Goal: Find specific page/section: Find specific page/section

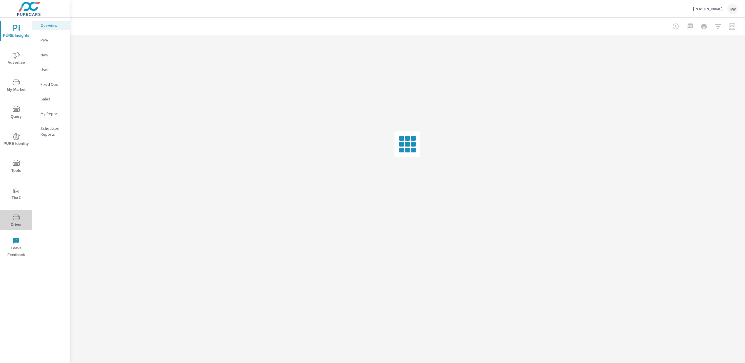
click at [19, 224] on span "Driver" at bounding box center [16, 221] width 28 height 14
click at [17, 198] on span "Driver" at bounding box center [16, 194] width 28 height 14
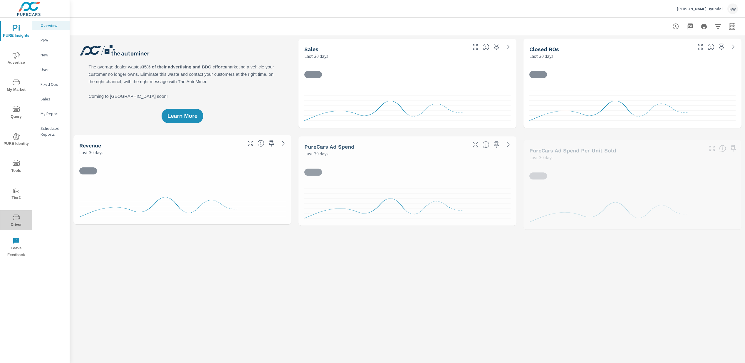
click at [12, 226] on span "Driver" at bounding box center [16, 221] width 28 height 14
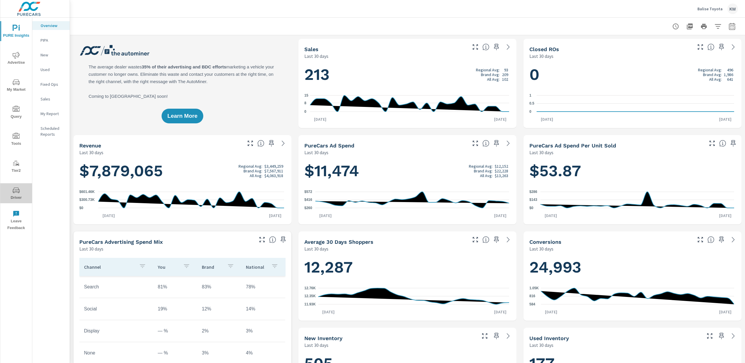
click at [20, 194] on span "Driver" at bounding box center [16, 194] width 28 height 14
